Goal: Task Accomplishment & Management: Use online tool/utility

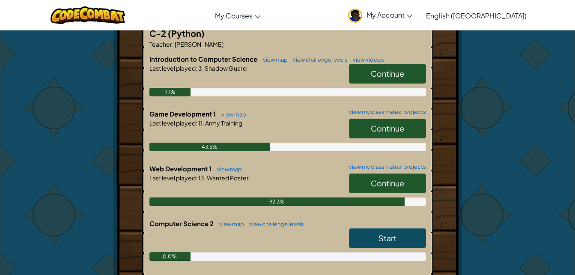
scroll to position [191, 0]
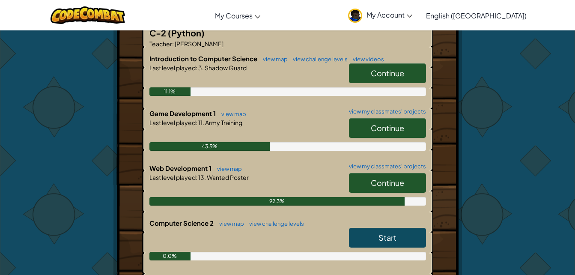
click at [378, 178] on span "Continue" at bounding box center [387, 183] width 33 height 10
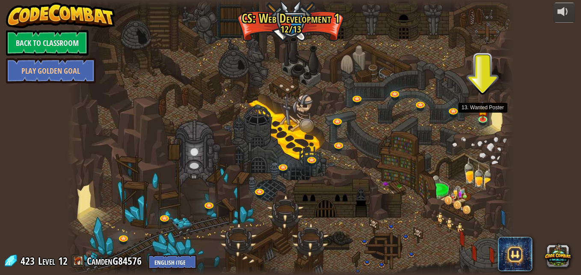
click at [485, 117] on img at bounding box center [483, 110] width 11 height 19
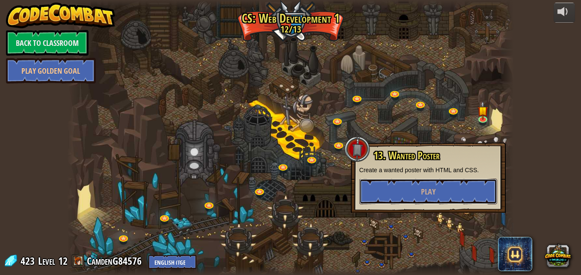
click at [453, 189] on button "Play" at bounding box center [429, 192] width 138 height 26
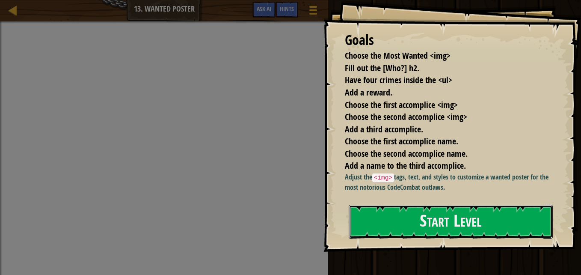
click at [433, 209] on button "Start Level" at bounding box center [451, 222] width 204 height 34
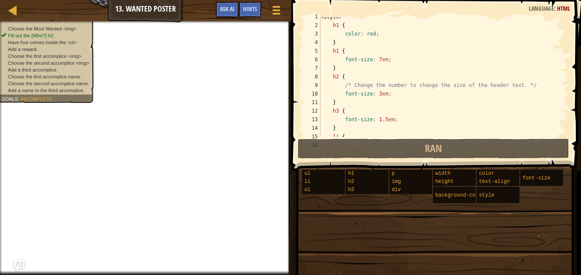
scroll to position [300, 0]
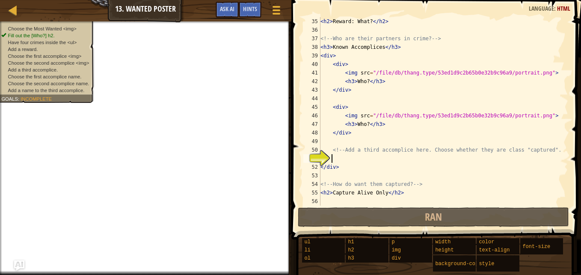
click at [342, 158] on div "< h2 > Reward: What? </ h2 > <!-- Who are their partners in crime? --> < h3 > K…" at bounding box center [440, 120] width 243 height 206
click at [235, 6] on button "Ask AI" at bounding box center [227, 10] width 23 height 16
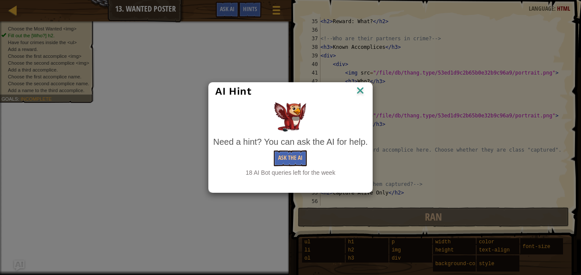
click at [355, 89] on img at bounding box center [360, 91] width 11 height 13
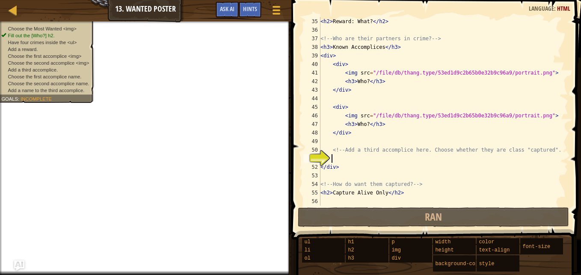
click at [247, 1] on div "Map Web Development 1 13. Wanted Poster Game Menu Done Hints Ask AI" at bounding box center [146, 10] width 292 height 21
click at [250, 6] on span "Hints" at bounding box center [250, 9] width 14 height 8
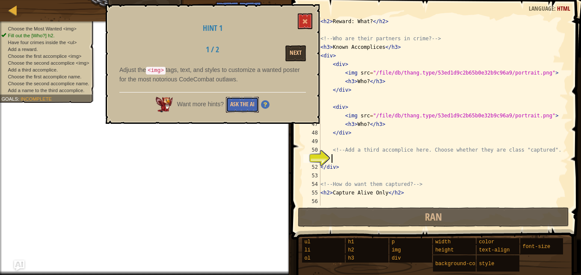
click at [237, 97] on button "Ask the AI" at bounding box center [242, 105] width 33 height 16
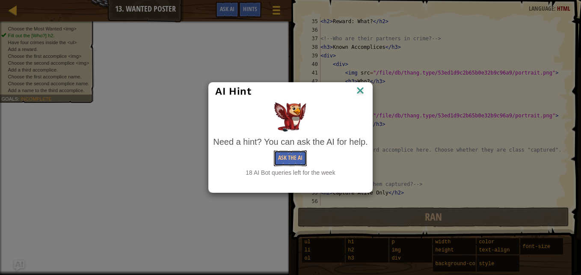
click at [286, 161] on button "Ask the AI" at bounding box center [290, 158] width 33 height 16
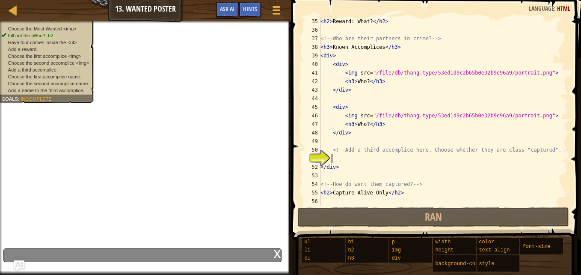
type textarea "t"
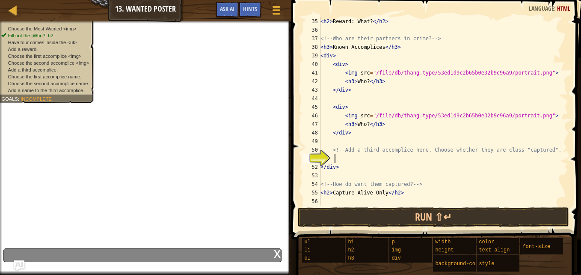
scroll to position [4, 0]
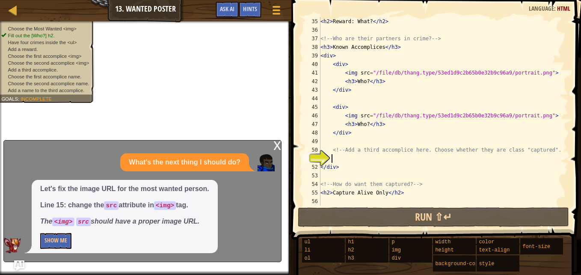
click at [53, 232] on div "Let's fix the image URL for the most wanted person. Line 15: change the src att…" at bounding box center [125, 216] width 186 height 73
click at [57, 240] on button "Show Me" at bounding box center [55, 241] width 31 height 16
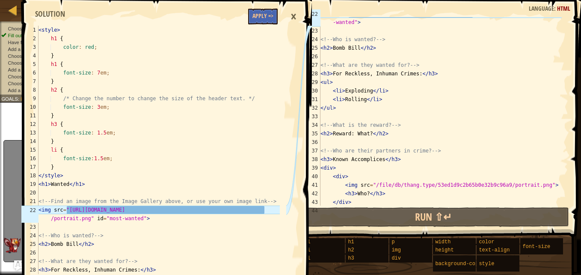
scroll to position [173, 0]
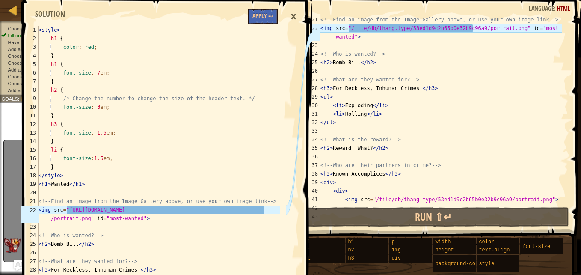
click at [360, 36] on div "<!-- Find an image from the Image Gallery above, or use your own image link -->…" at bounding box center [440, 118] width 243 height 206
click at [330, 36] on div "<!-- Find an image from the Image Gallery above, or use your own image link -->…" at bounding box center [440, 118] width 243 height 206
click at [544, 27] on div "<!-- Find an image from the Image Gallery above, or use your own image link -->…" at bounding box center [440, 118] width 243 height 206
click at [331, 37] on div "<!-- Find an image from the Image Gallery above, or use your own image link -->…" at bounding box center [440, 118] width 243 height 206
click at [364, 40] on div "<!-- Find an image from the Image Gallery above, or use your own image link -->…" at bounding box center [440, 118] width 243 height 206
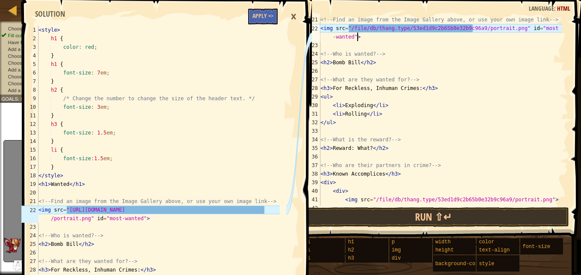
scroll to position [4, 20]
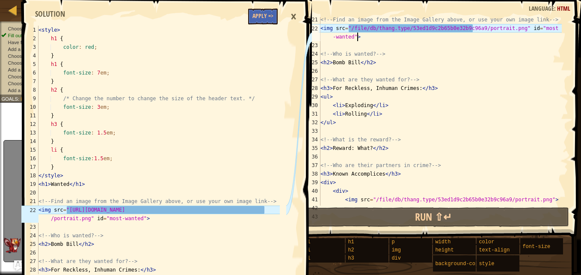
type textarea "<img src="/file/db/thang.type/53ed1d9c2b65b0e32b9c96a9/portrait.png" id="most-w…"
click at [256, 15] on button "Apply =>" at bounding box center [263, 17] width 30 height 16
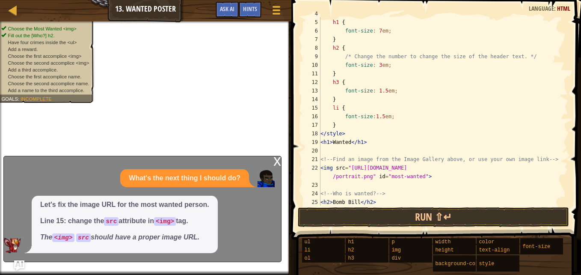
scroll to position [0, 0]
